Goal: Information Seeking & Learning: Learn about a topic

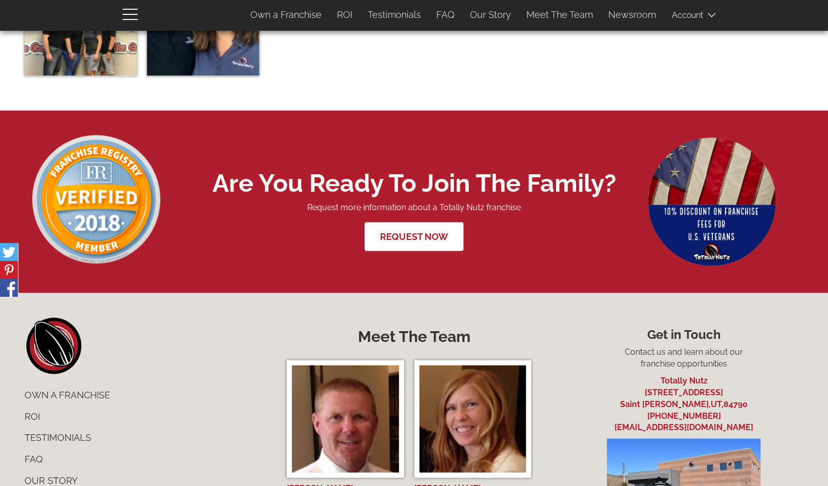
scroll to position [3911, 0]
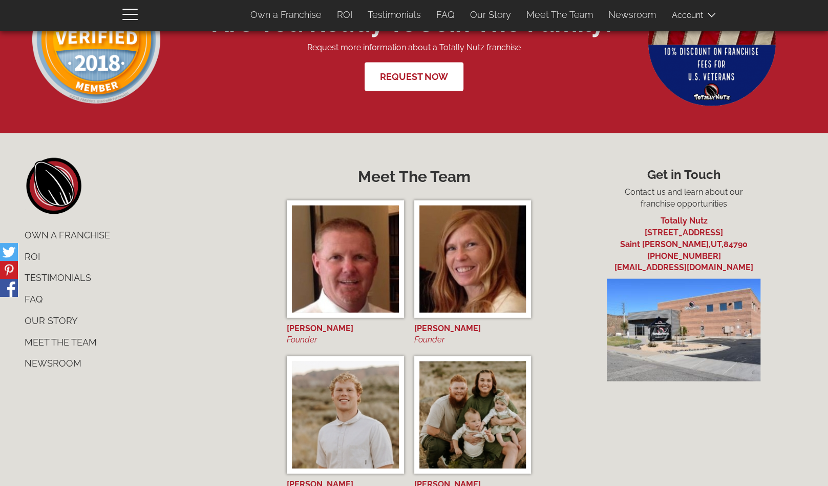
click at [90, 237] on link "Own a Franchise" at bounding box center [144, 235] width 255 height 22
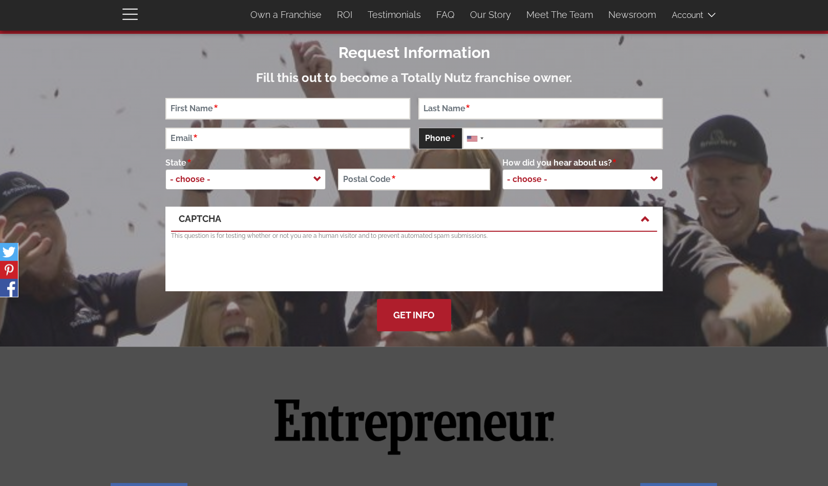
scroll to position [0, 0]
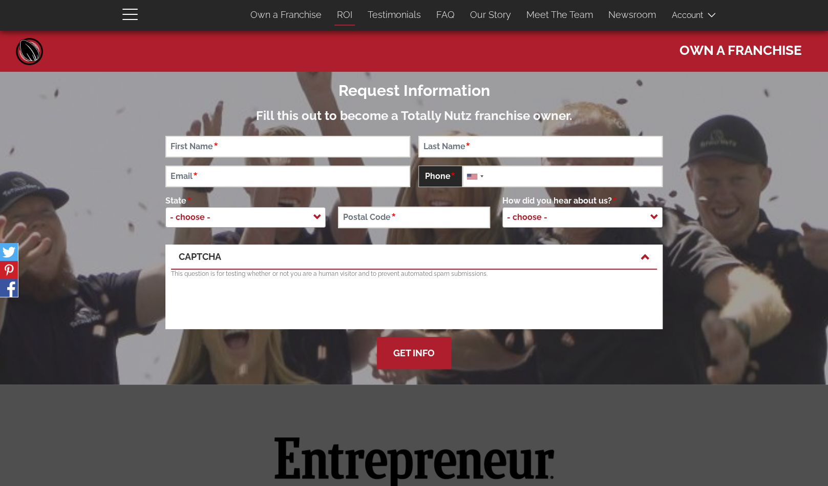
click at [354, 15] on link "ROI" at bounding box center [344, 15] width 31 height 22
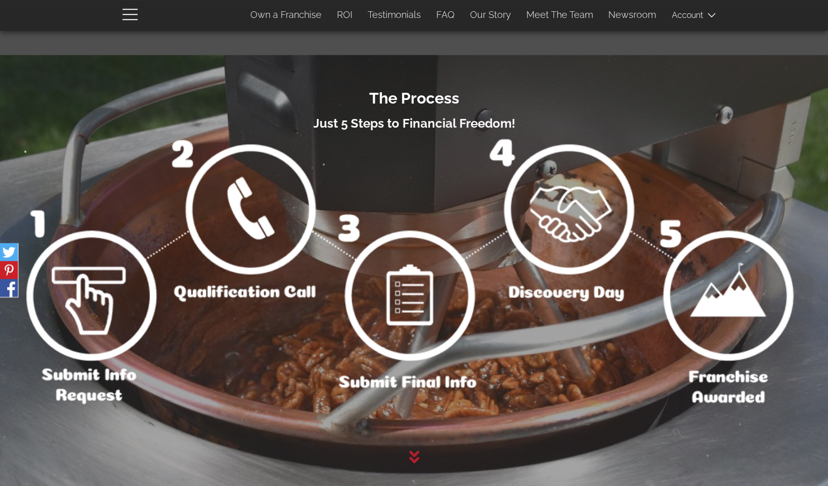
scroll to position [934, 0]
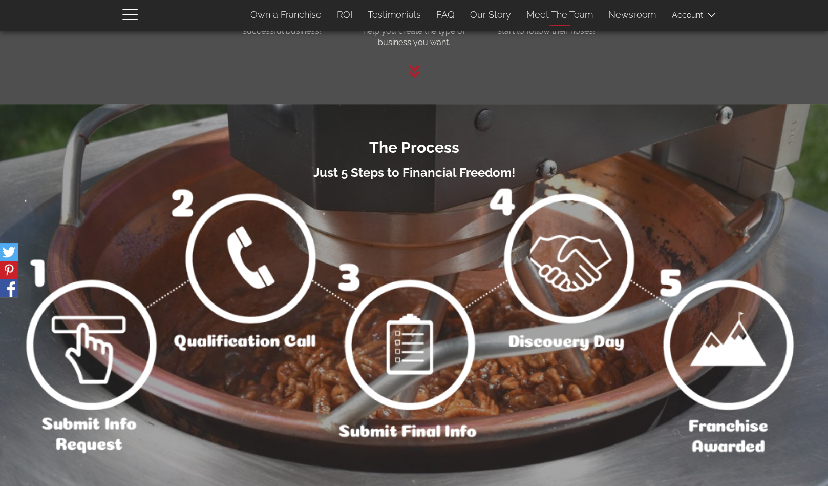
click at [566, 15] on link "Meet The Team" at bounding box center [560, 15] width 82 height 22
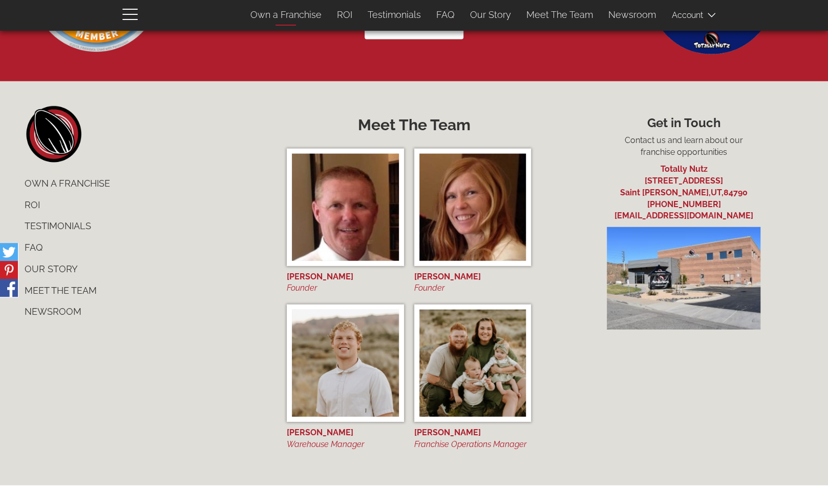
click at [280, 15] on link "Own a Franchise" at bounding box center [286, 15] width 87 height 22
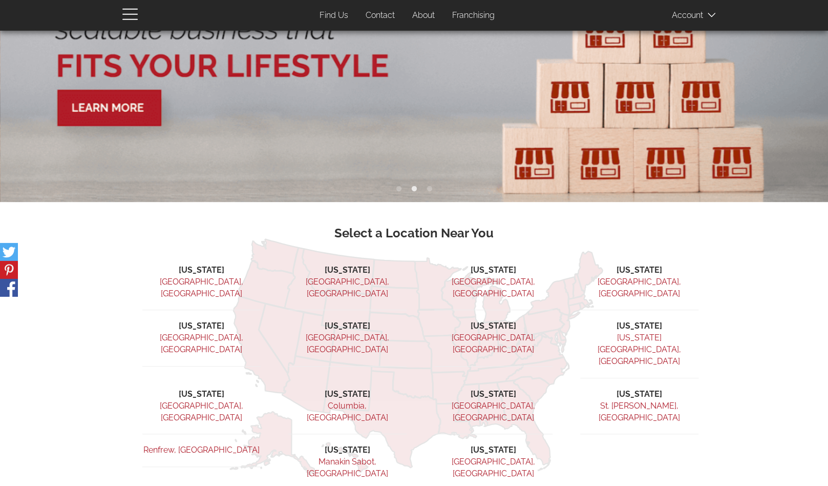
scroll to position [160, 0]
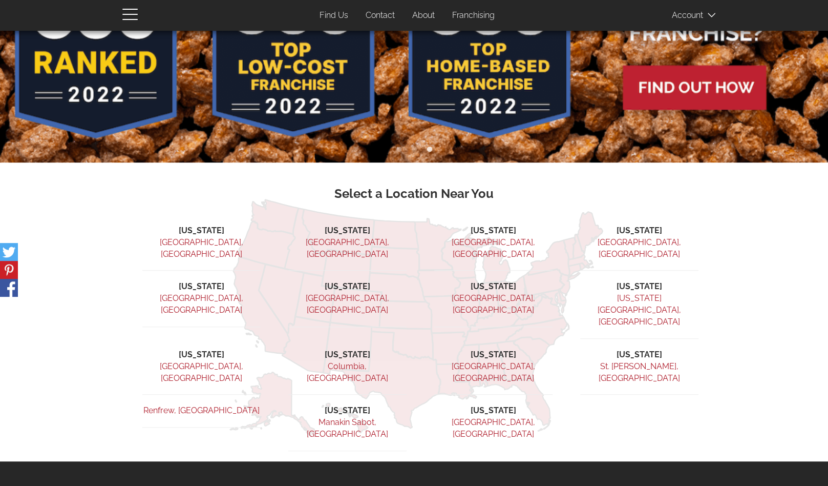
click at [208, 361] on link "[GEOGRAPHIC_DATA], [GEOGRAPHIC_DATA]" at bounding box center [202, 372] width 84 height 22
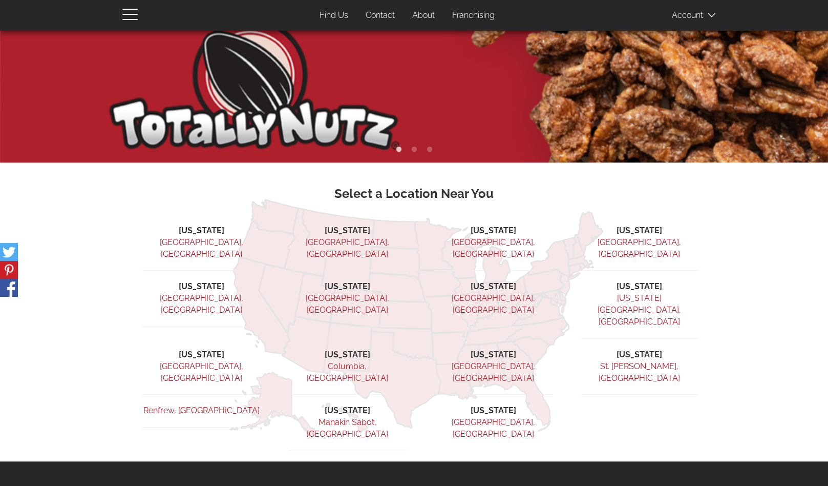
click at [196, 361] on link "[GEOGRAPHIC_DATA], [GEOGRAPHIC_DATA]" at bounding box center [202, 372] width 84 height 22
